Goal: Information Seeking & Learning: Learn about a topic

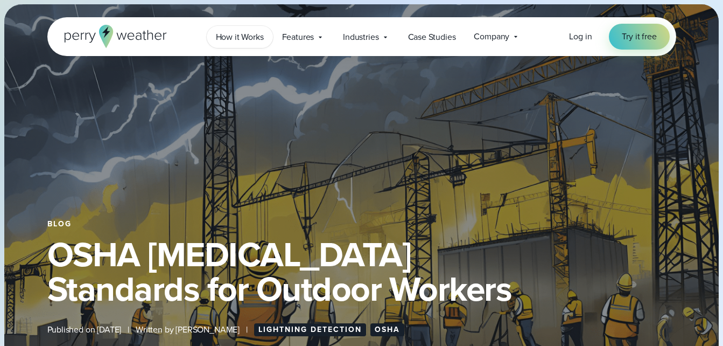
click at [237, 34] on span "How it Works" at bounding box center [240, 37] width 48 height 13
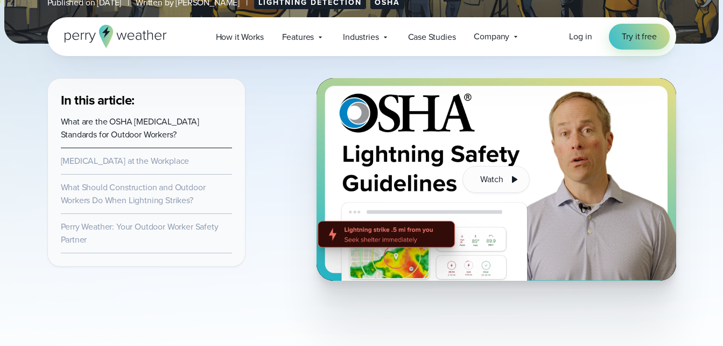
scroll to position [328, 0]
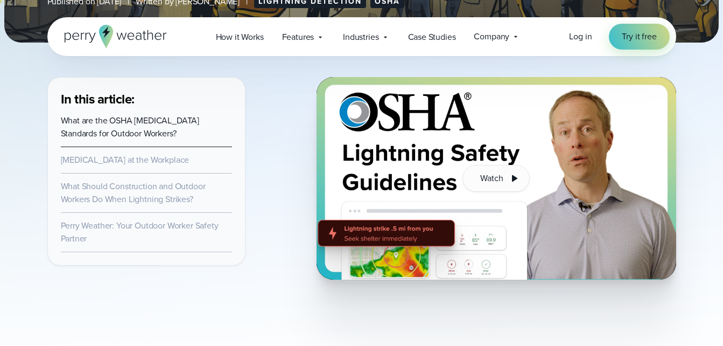
click at [145, 125] on link "What are the OSHA [MEDICAL_DATA] Standards for Outdoor Workers?" at bounding box center [130, 126] width 139 height 25
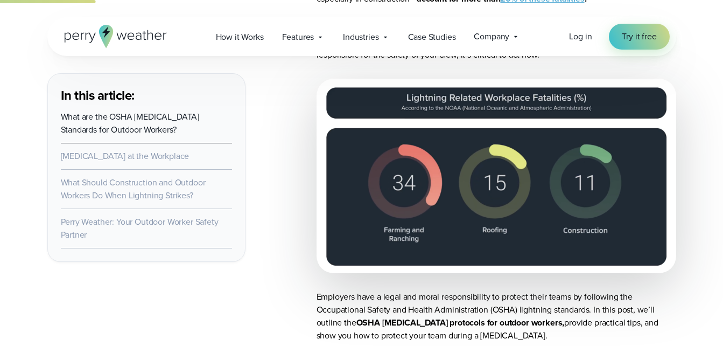
scroll to position [803, 0]
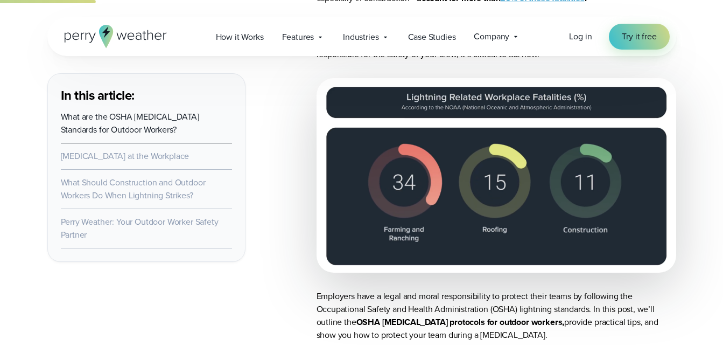
click at [394, 160] on img at bounding box center [497, 175] width 360 height 194
click at [529, 164] on img at bounding box center [497, 175] width 360 height 194
click at [602, 162] on img at bounding box center [497, 175] width 360 height 194
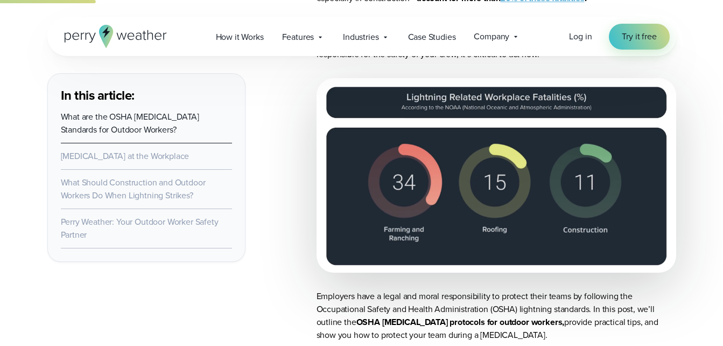
drag, startPoint x: 602, startPoint y: 162, endPoint x: 471, endPoint y: 206, distance: 138.6
click at [471, 206] on img at bounding box center [497, 175] width 360 height 194
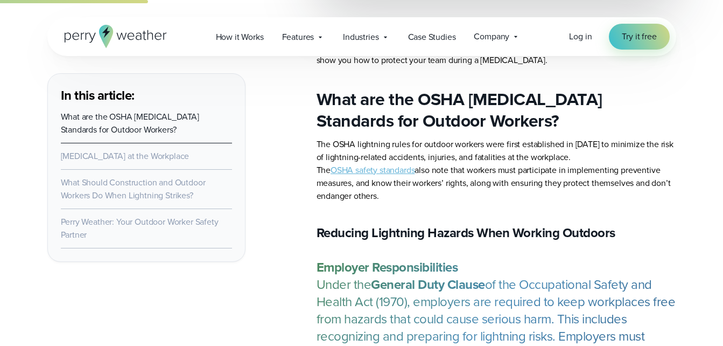
scroll to position [1099, 0]
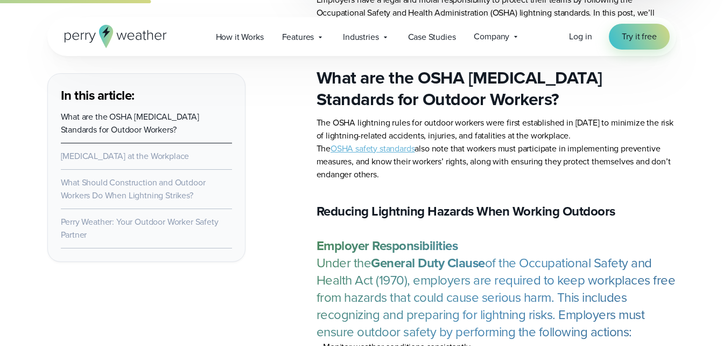
drag, startPoint x: 528, startPoint y: 261, endPoint x: 560, endPoint y: 281, distance: 37.2
drag, startPoint x: 560, startPoint y: 281, endPoint x: 344, endPoint y: 275, distance: 216.0
click at [344, 275] on p "Employer Responsibilities Under the General Duty Clause of the Occupational Saf…" at bounding box center [497, 288] width 360 height 103
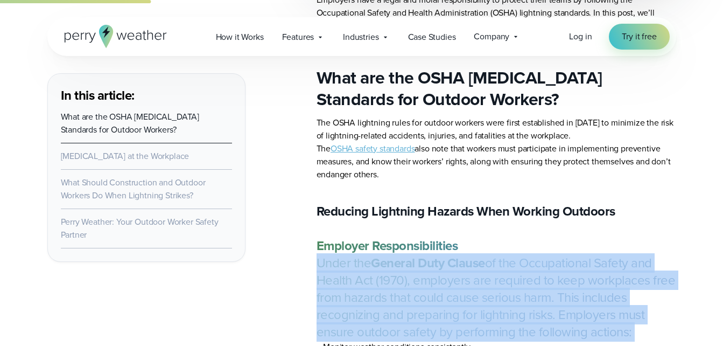
click at [344, 275] on p "Employer Responsibilities Under the General Duty Clause of the Occupational Saf…" at bounding box center [497, 288] width 360 height 103
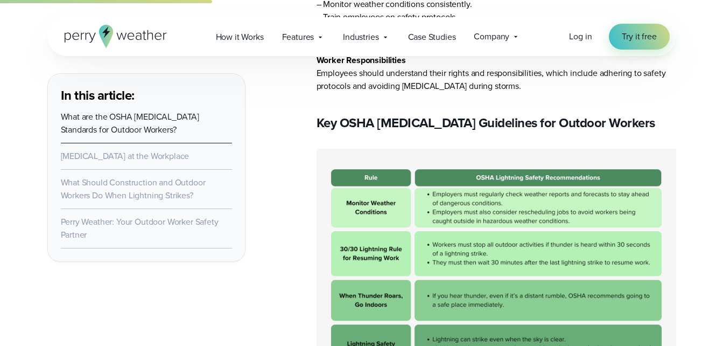
scroll to position [1464, 0]
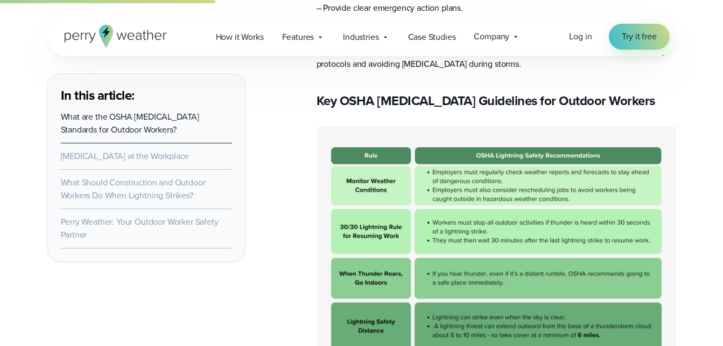
click at [388, 205] on img at bounding box center [497, 275] width 360 height 296
drag, startPoint x: 388, startPoint y: 205, endPoint x: 505, endPoint y: 202, distance: 116.4
click at [505, 202] on img at bounding box center [497, 275] width 360 height 296
drag, startPoint x: 505, startPoint y: 202, endPoint x: 390, endPoint y: 237, distance: 119.9
click at [390, 237] on img at bounding box center [497, 275] width 360 height 296
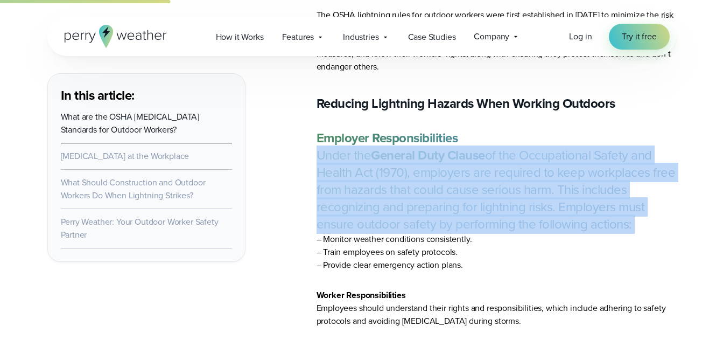
scroll to position [1206, 0]
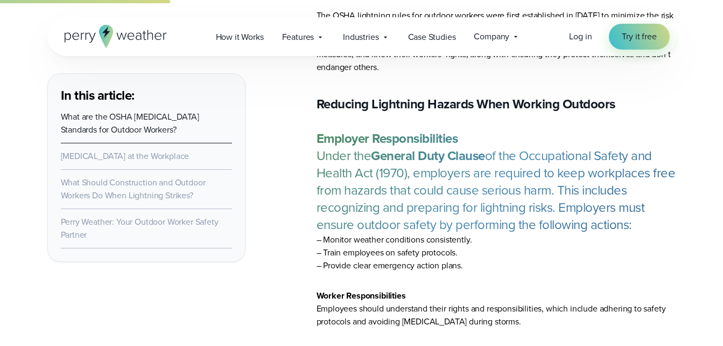
click at [358, 252] on li "– Train employees on safety protocols." at bounding box center [497, 252] width 360 height 13
click at [381, 208] on p "Employer Responsibilities Under the General Duty Clause of the Occupational Saf…" at bounding box center [497, 181] width 360 height 103
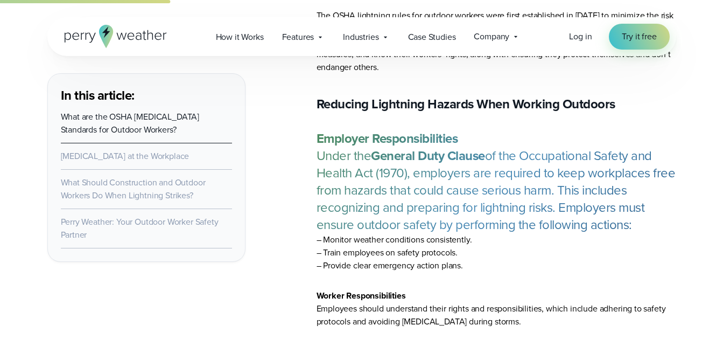
click at [318, 102] on h3 "Reducing Lightning Hazards When Working Outdoors" at bounding box center [497, 103] width 360 height 17
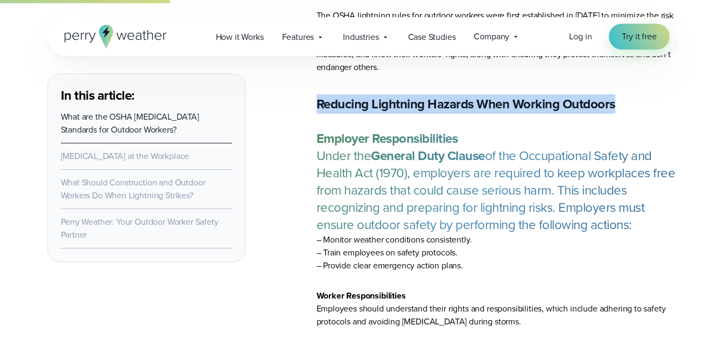
click at [318, 102] on h3 "Reducing Lightning Hazards When Working Outdoors" at bounding box center [497, 103] width 360 height 17
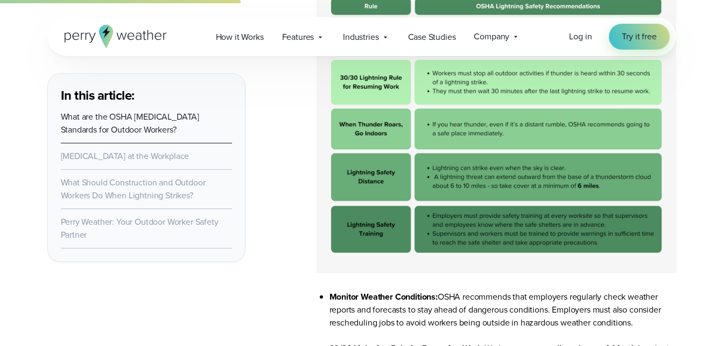
click at [382, 140] on img at bounding box center [497, 125] width 360 height 296
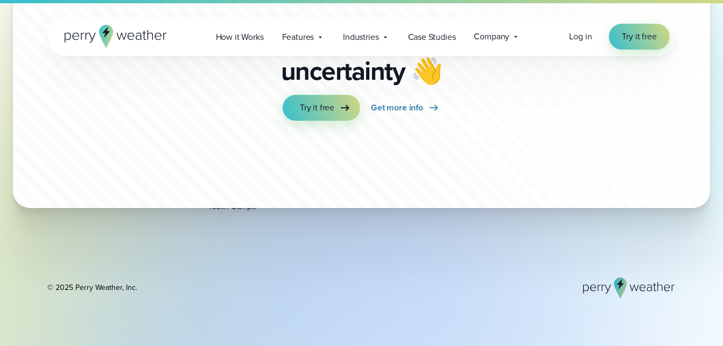
scroll to position [8461, 0]
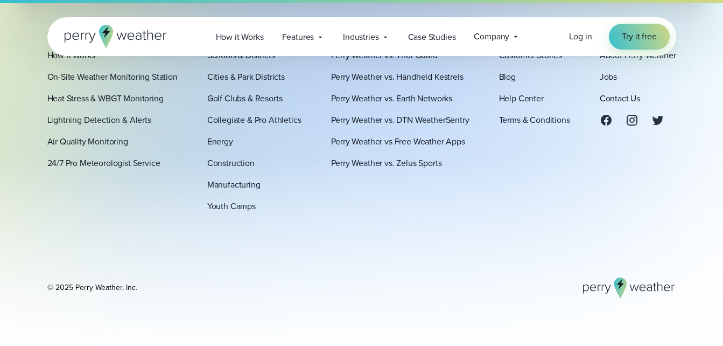
drag, startPoint x: 309, startPoint y: 241, endPoint x: 337, endPoint y: 334, distance: 97.6
click at [337, 334] on footer "Platform How It Works On-Site Weather Monitoring Station Heat Stress & WBGT Mon…" at bounding box center [361, 164] width 723 height 364
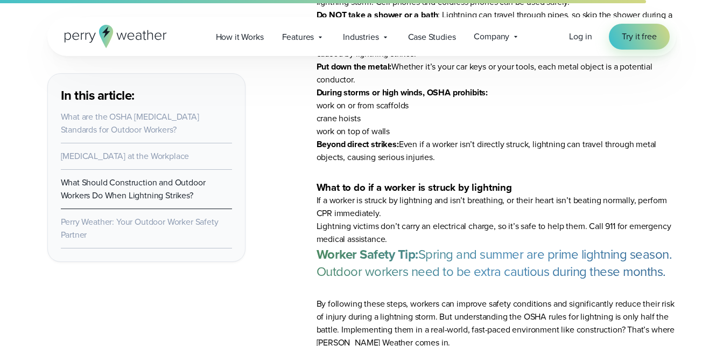
scroll to position [5050, 0]
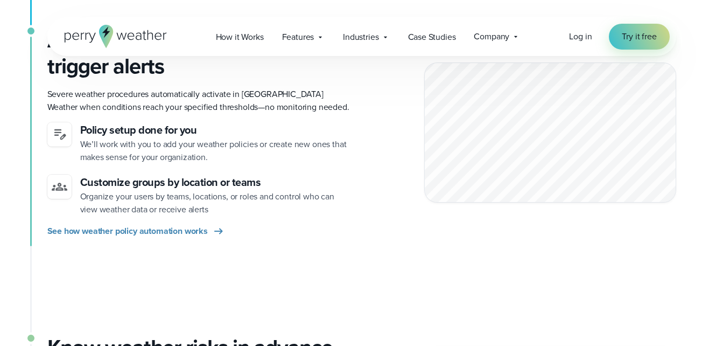
scroll to position [590, 0]
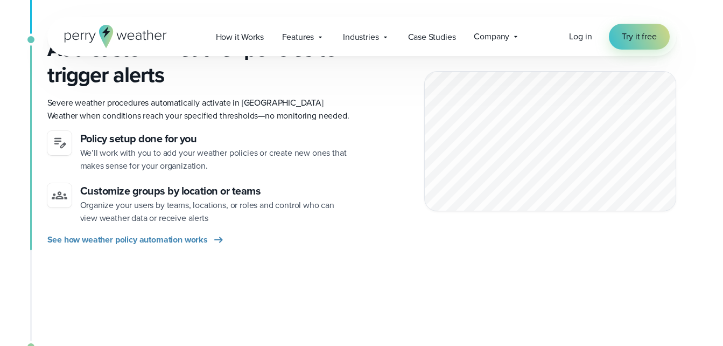
drag, startPoint x: 596, startPoint y: 115, endPoint x: 630, endPoint y: 124, distance: 34.6
click at [630, 124] on div at bounding box center [550, 141] width 252 height 140
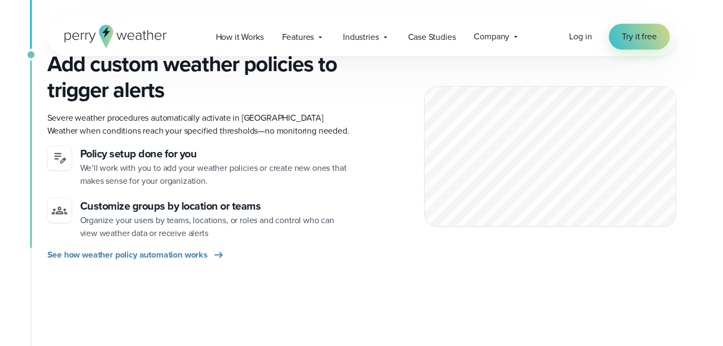
scroll to position [574, 0]
click at [516, 185] on div at bounding box center [550, 157] width 252 height 140
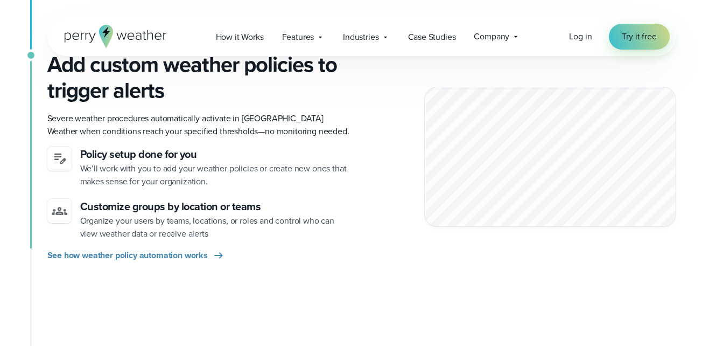
click at [516, 185] on div at bounding box center [550, 157] width 252 height 140
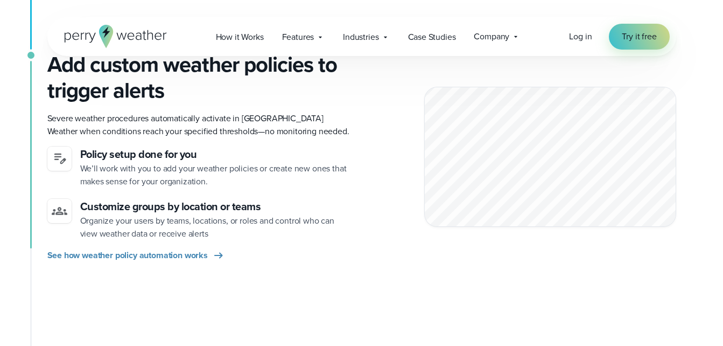
drag, startPoint x: 516, startPoint y: 185, endPoint x: 621, endPoint y: 164, distance: 106.5
click at [621, 164] on div at bounding box center [550, 157] width 252 height 140
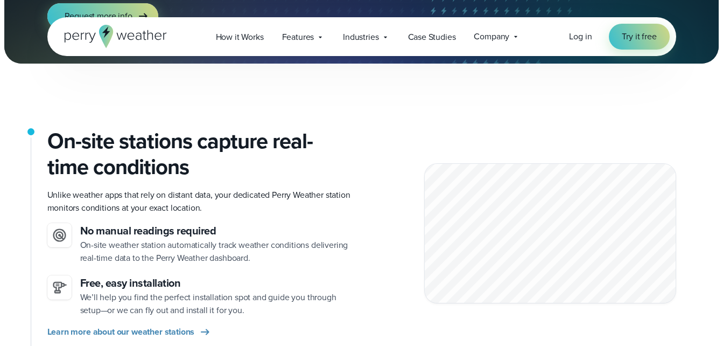
scroll to position [0, 0]
